Goal: Communication & Community: Ask a question

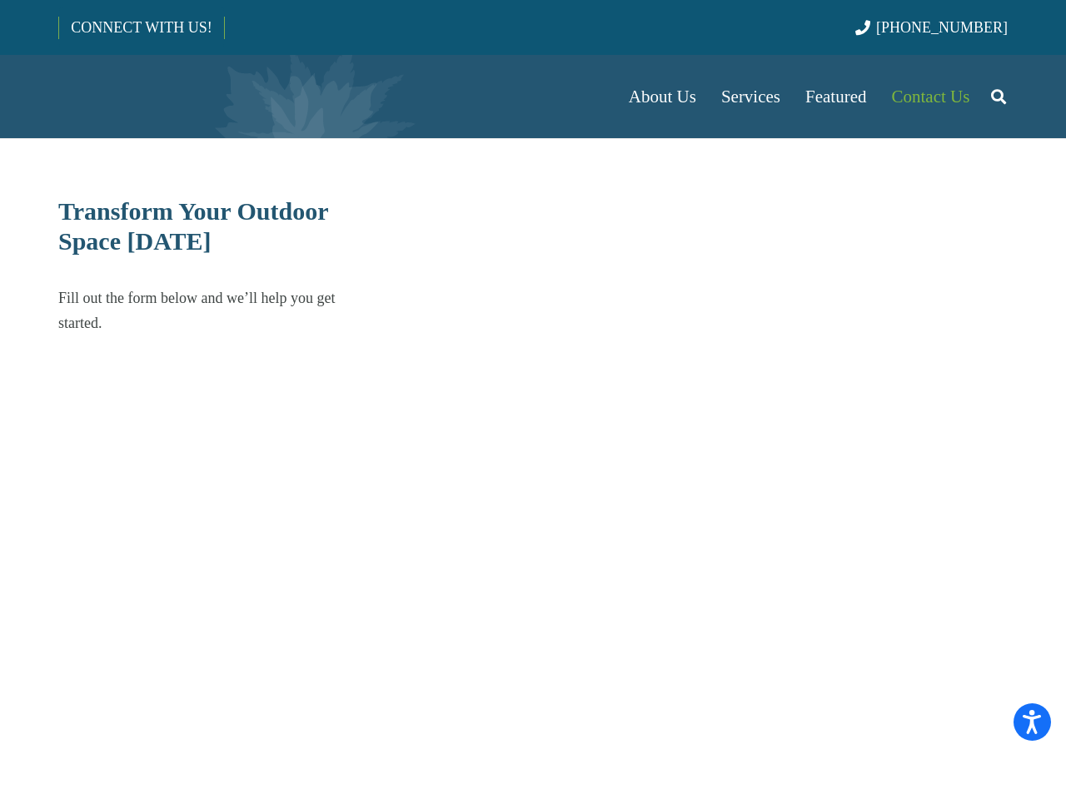
select select "******"
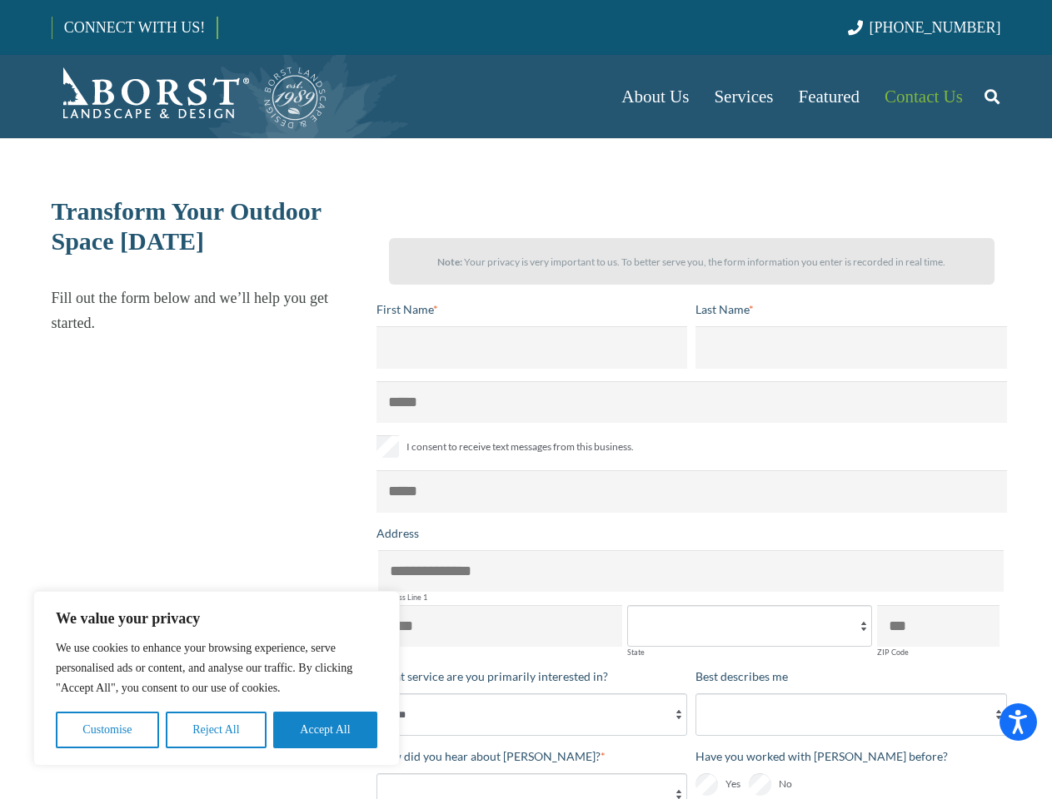
click at [107, 730] on button "Customise" at bounding box center [107, 730] width 103 height 37
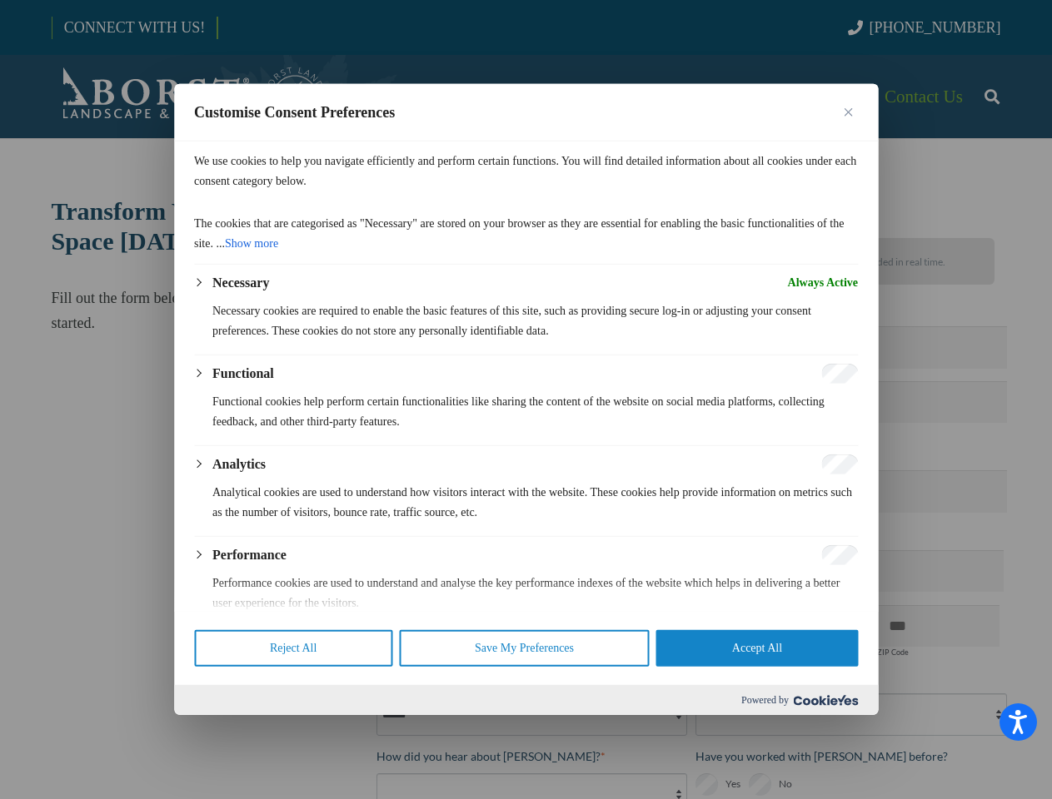
click at [216, 730] on div at bounding box center [526, 399] width 1052 height 799
click at [325, 730] on body "We value your privacy We use cookies to enhance your browsing experience, serve…" at bounding box center [526, 730] width 1052 height 1461
click at [992, 97] on div at bounding box center [526, 399] width 1052 height 799
click at [1007, 55] on div at bounding box center [526, 399] width 1052 height 799
click at [691, 498] on p "Analytical cookies are used to understand how visitors interact with the websit…" at bounding box center [534, 503] width 645 height 40
